Goal: Information Seeking & Learning: Learn about a topic

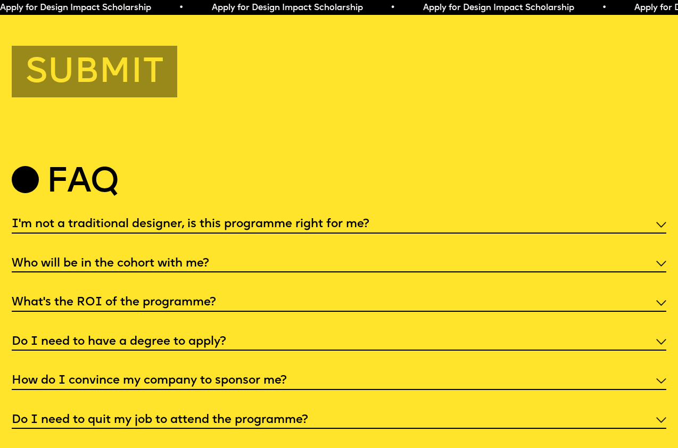
scroll to position [3407, 0]
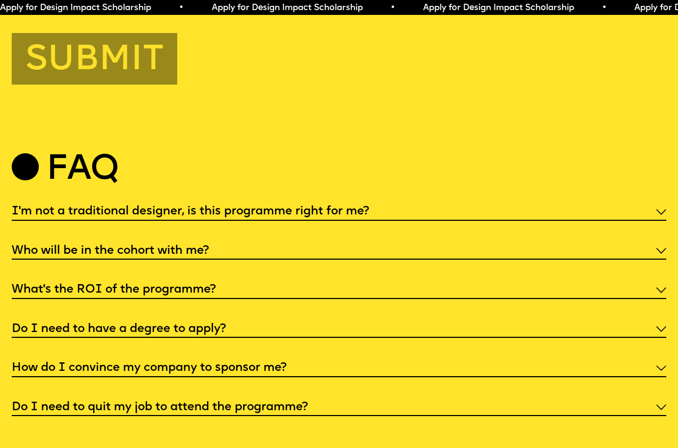
click at [137, 206] on h5 "I'm not a traditional designer, is this programme right for me?" at bounding box center [191, 211] width 358 height 11
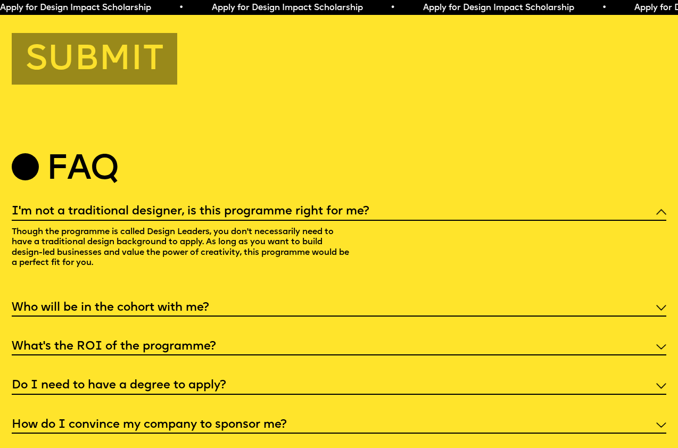
click at [137, 206] on h5 "I'm not a traditional designer, is this programme right for me?" at bounding box center [191, 211] width 358 height 11
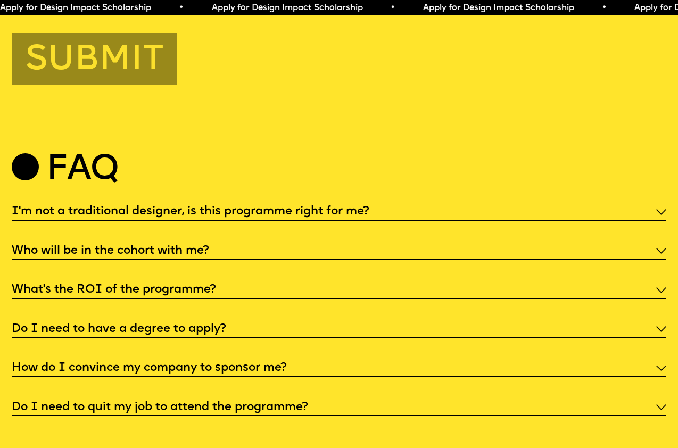
click at [132, 246] on h5 "Who will be in the cohort with me?" at bounding box center [110, 251] width 197 height 11
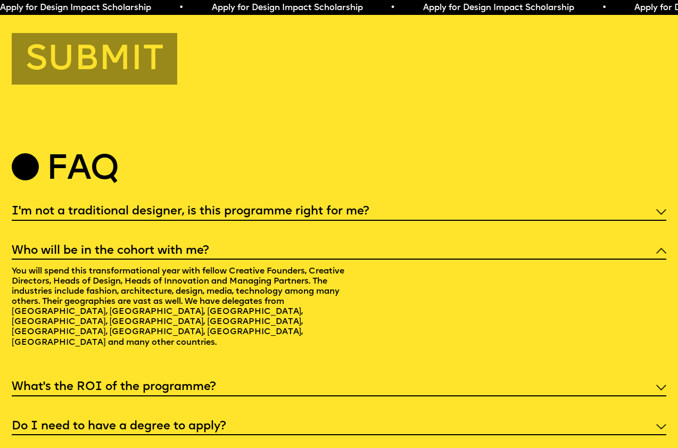
click at [132, 246] on h5 "Who will be in the cohort with me?" at bounding box center [110, 251] width 197 height 11
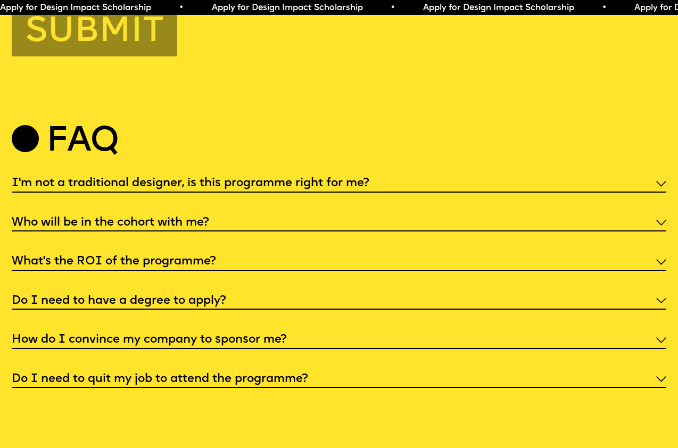
scroll to position [3446, 0]
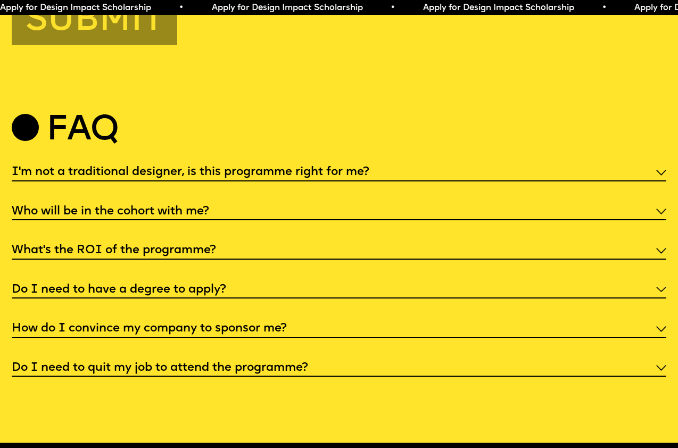
click at [132, 245] on h5 "What’s the ROI of the programme?" at bounding box center [114, 250] width 204 height 11
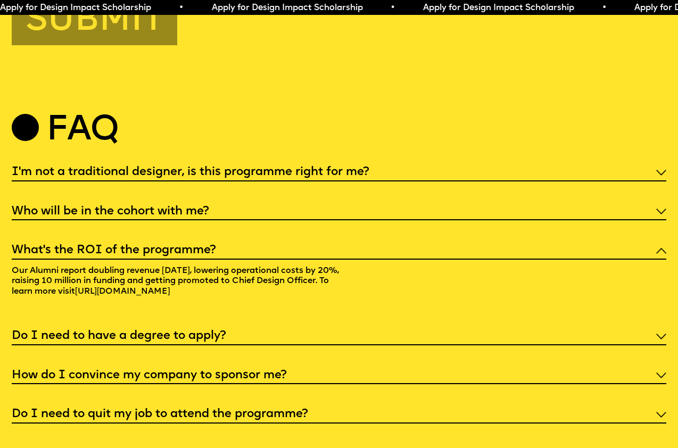
click at [132, 245] on h5 "What’s the ROI of the programme?" at bounding box center [114, 250] width 204 height 11
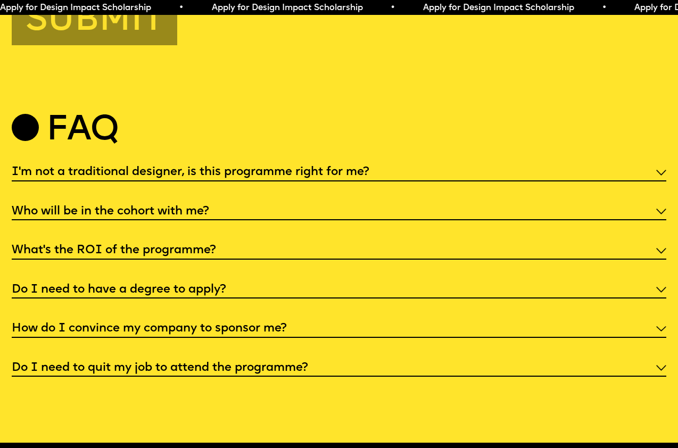
click at [130, 285] on h5 "Do I need to have a degree to apply?" at bounding box center [119, 290] width 214 height 11
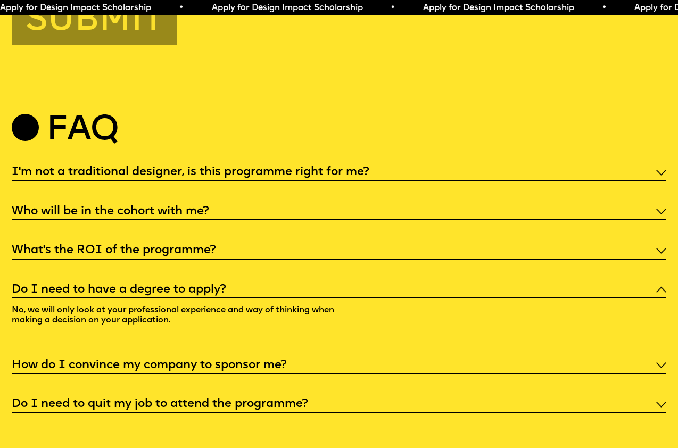
click at [130, 285] on h5 "Do I need to have a degree to apply?" at bounding box center [119, 290] width 214 height 11
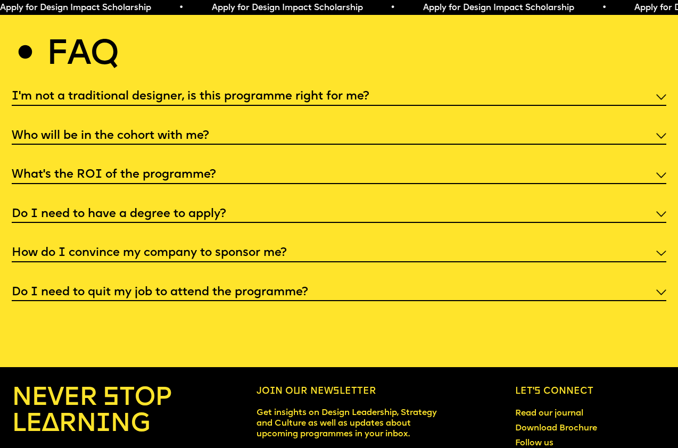
scroll to position [3527, 0]
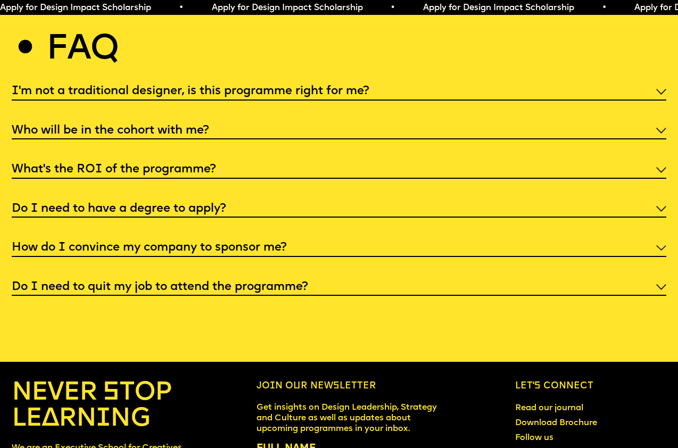
click at [130, 283] on h5 "Do I need to quit my job to attend the programme?" at bounding box center [160, 287] width 296 height 11
